Goal: Task Accomplishment & Management: Use online tool/utility

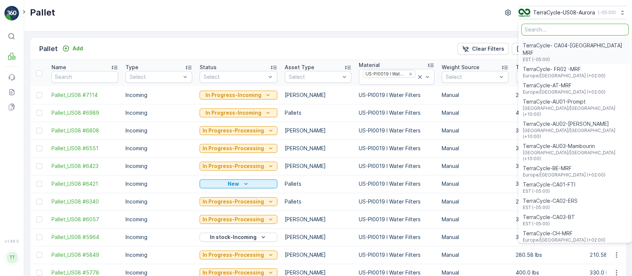
click at [574, 43] on span "TerraCycle- CA04-[GEOGRAPHIC_DATA] MRF" at bounding box center [575, 49] width 104 height 15
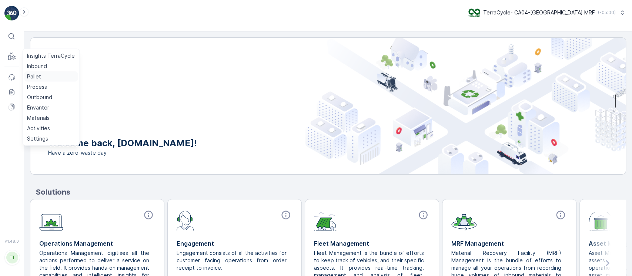
click at [39, 76] on p "Pallet" at bounding box center [34, 76] width 14 height 7
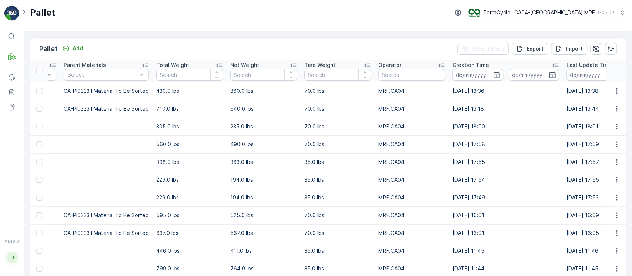
scroll to position [0, 527]
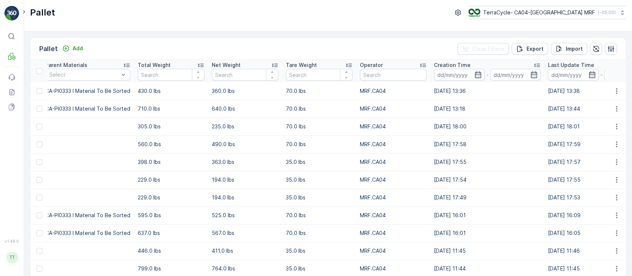
click at [519, 65] on div "Creation Time" at bounding box center [487, 65] width 107 height 7
